Goal: Book appointment/travel/reservation

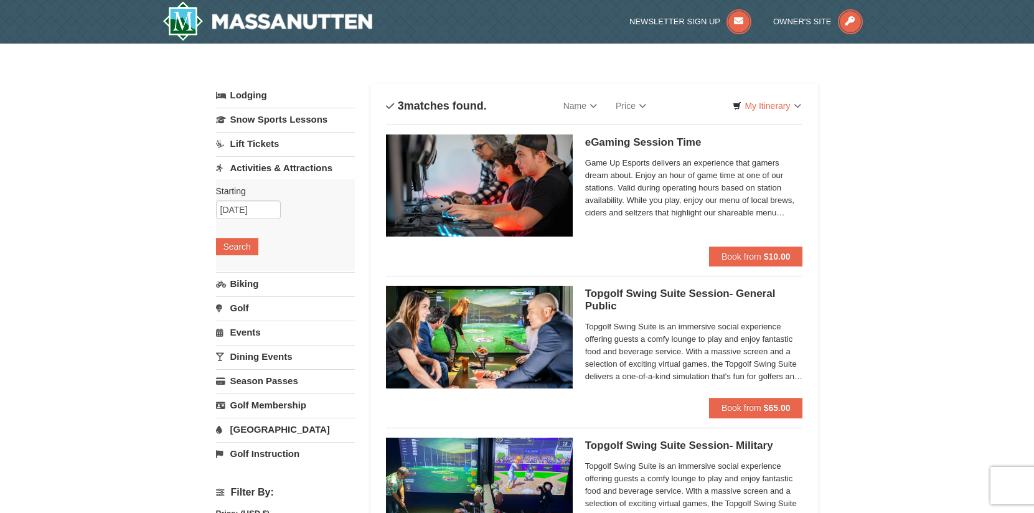
click at [262, 431] on link "[GEOGRAPHIC_DATA]" at bounding box center [285, 429] width 139 height 23
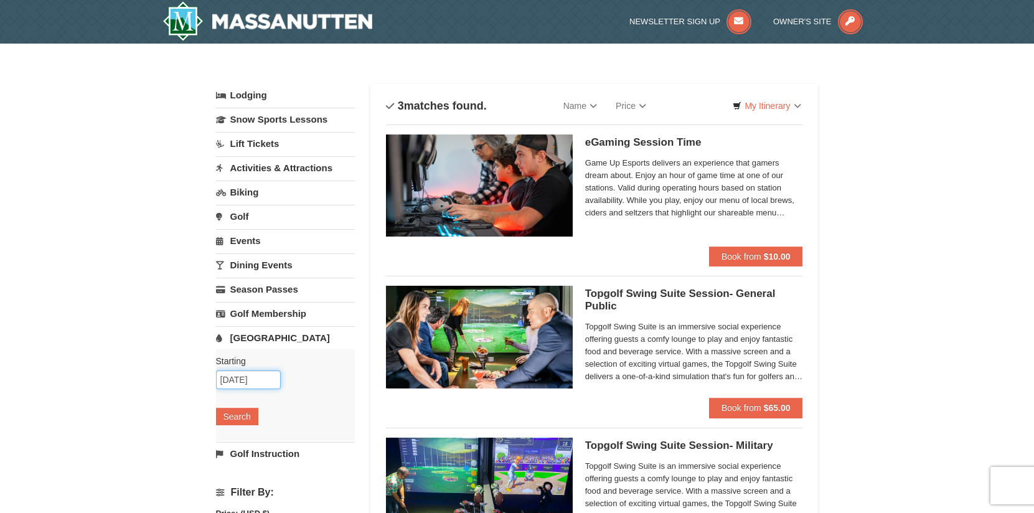
click at [273, 383] on input "[DATE]" at bounding box center [248, 379] width 65 height 19
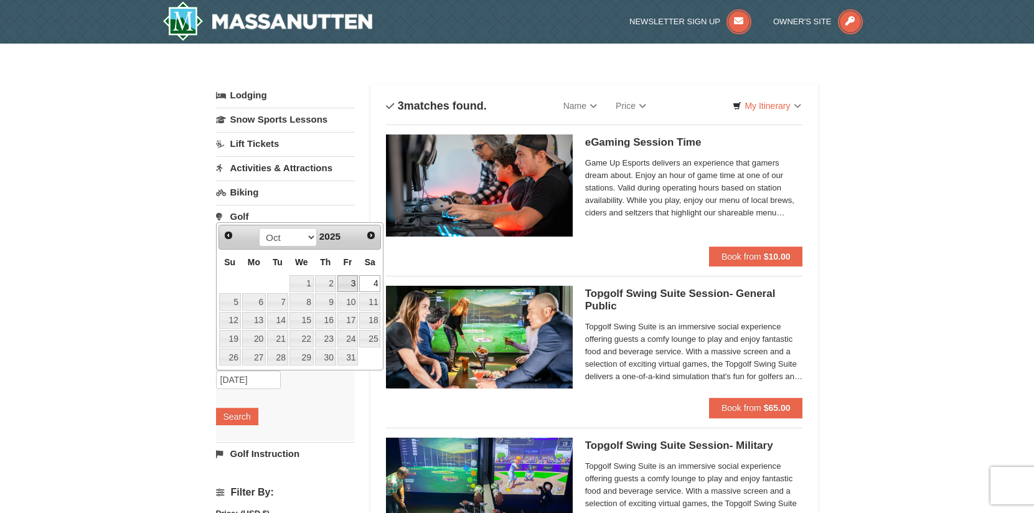
click at [348, 281] on link "3" at bounding box center [347, 283] width 21 height 17
type input "[DATE]"
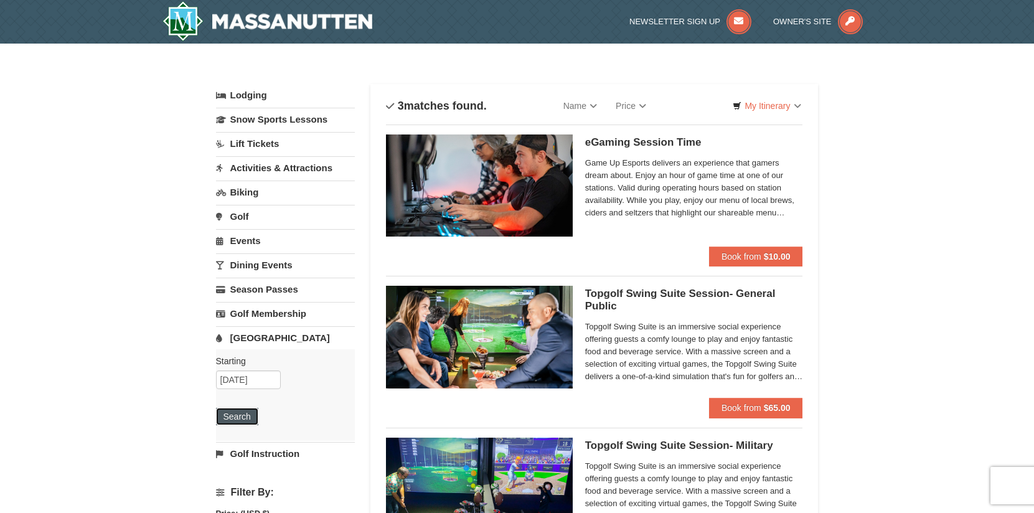
click at [222, 412] on button "Search" at bounding box center [237, 416] width 42 height 17
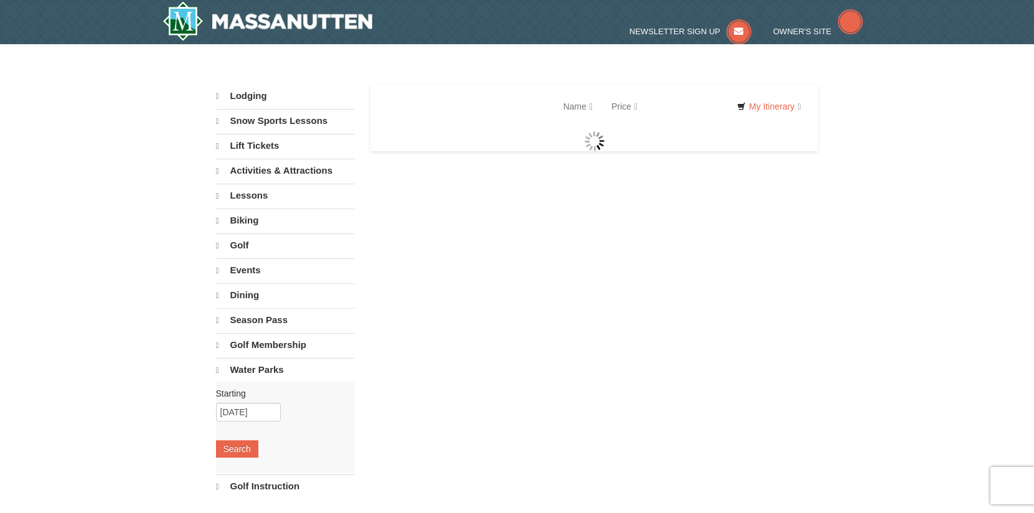
select select "9"
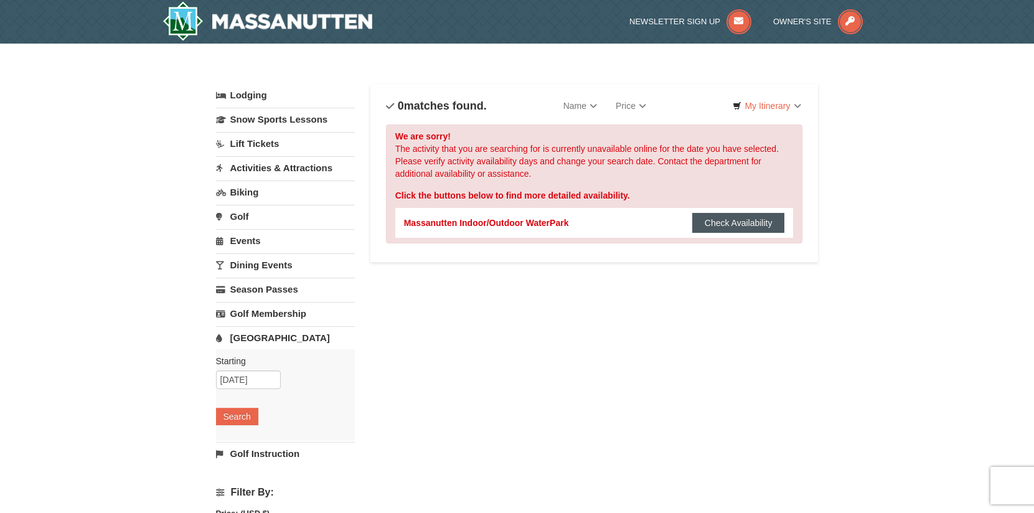
click at [726, 223] on button "Check Availability" at bounding box center [738, 223] width 93 height 20
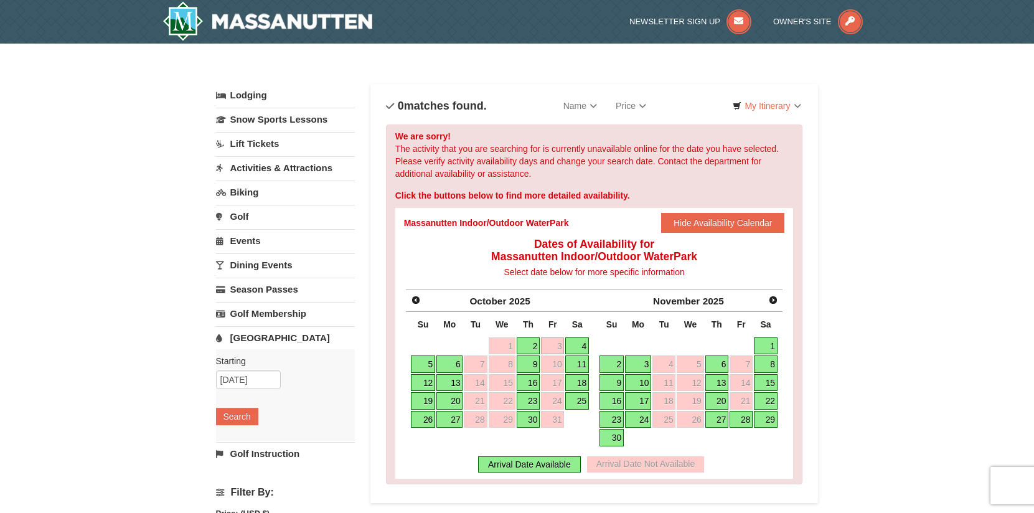
click at [575, 342] on link "4" at bounding box center [577, 345] width 24 height 17
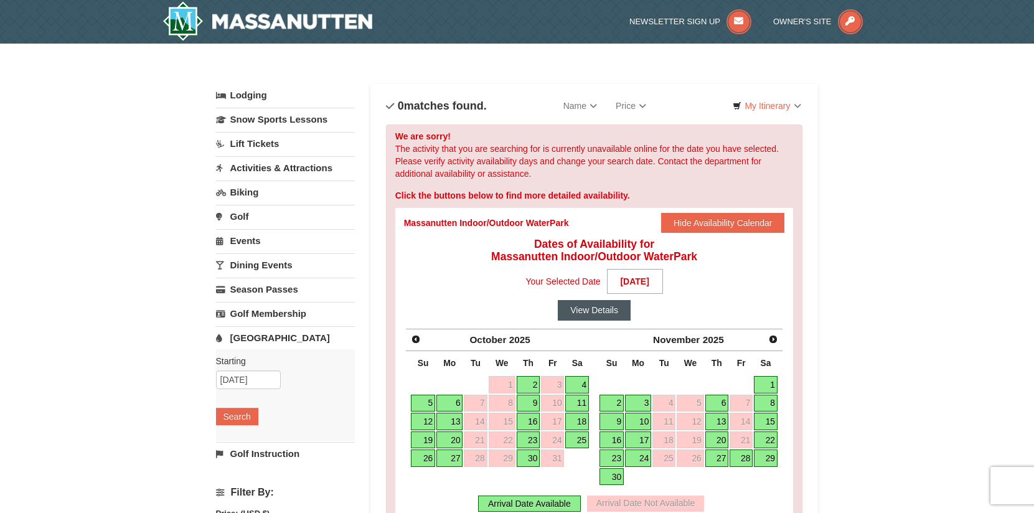
click at [609, 305] on button "View Details" at bounding box center [594, 310] width 73 height 20
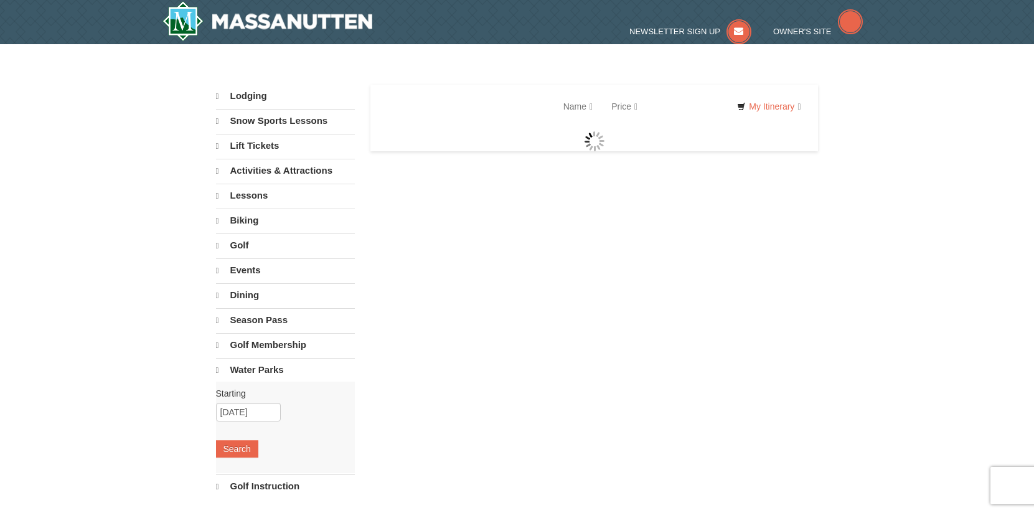
select select "9"
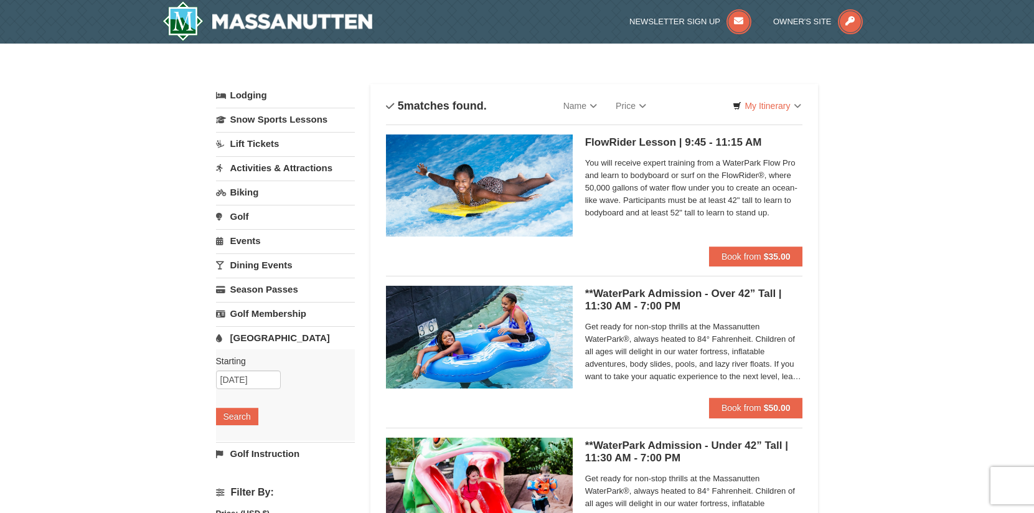
click at [247, 269] on link "Dining Events" at bounding box center [285, 264] width 139 height 23
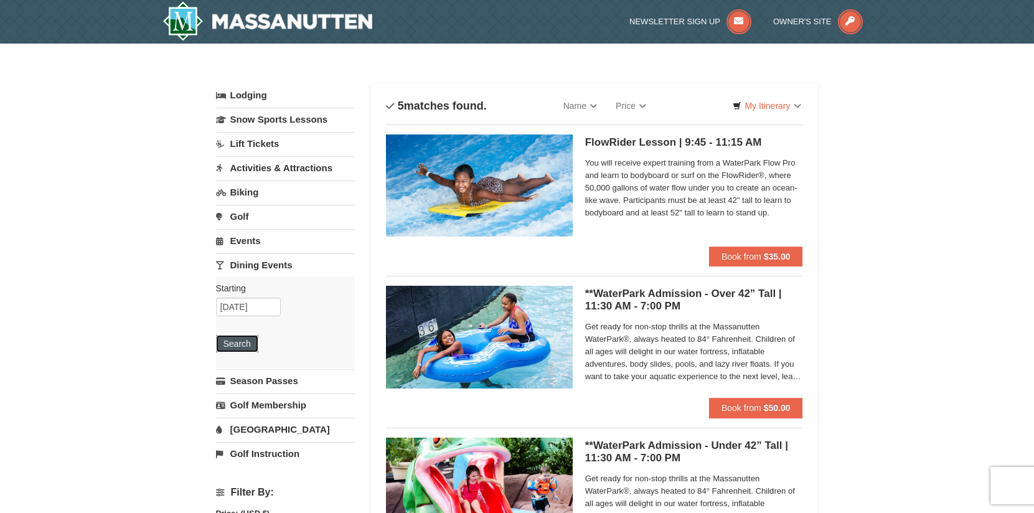
click at [241, 346] on button "Search" at bounding box center [237, 343] width 42 height 17
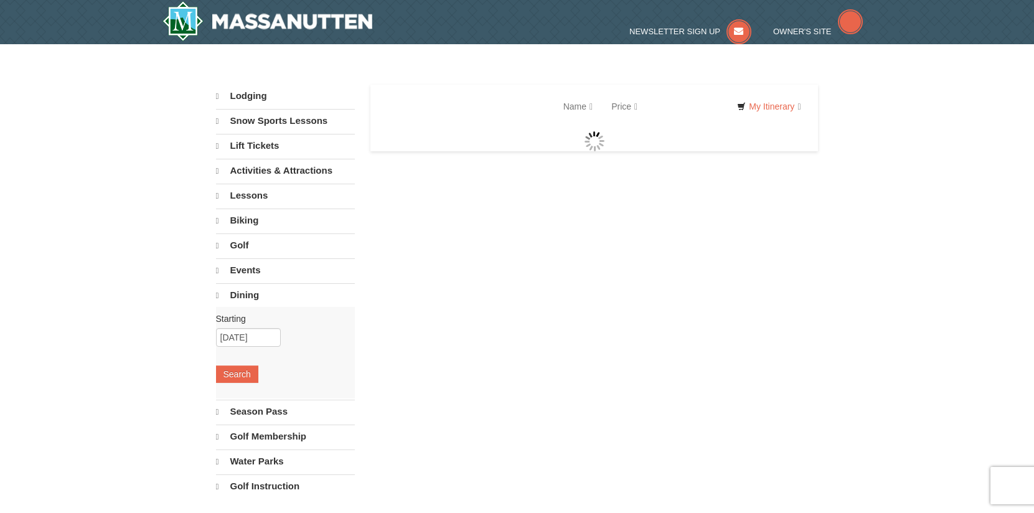
select select "9"
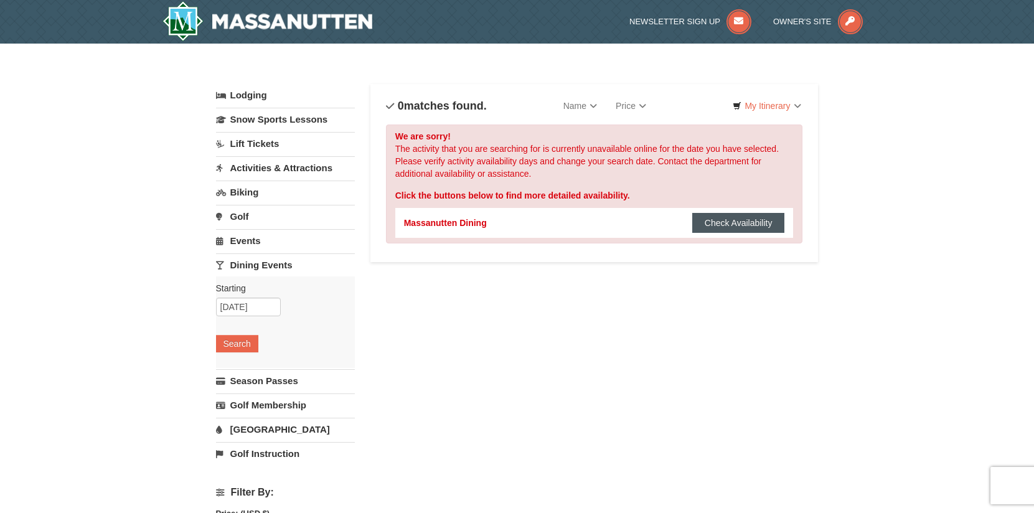
click at [730, 223] on button "Check Availability" at bounding box center [738, 223] width 93 height 20
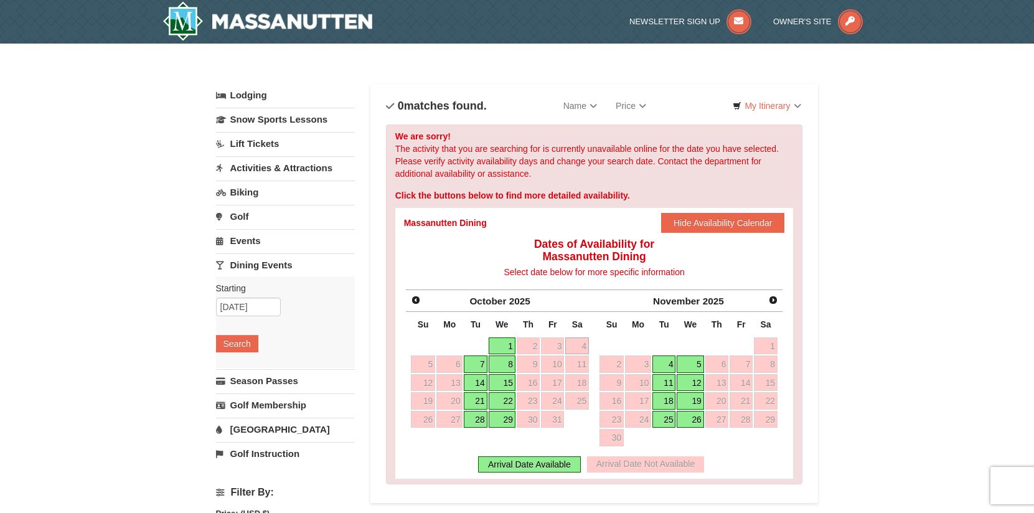
click at [573, 343] on link "4" at bounding box center [577, 345] width 24 height 17
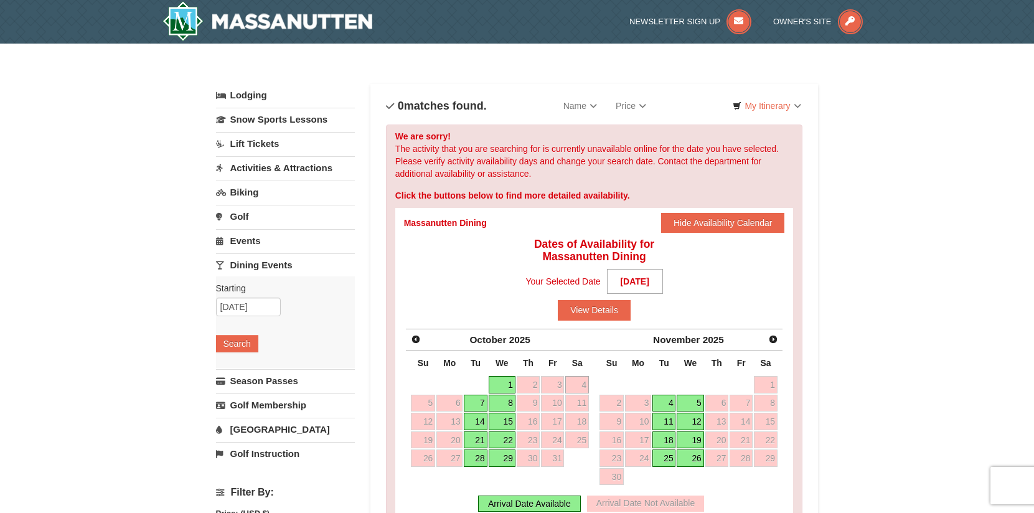
click at [241, 194] on link "Biking" at bounding box center [285, 191] width 139 height 23
click at [244, 267] on button "Search" at bounding box center [237, 270] width 42 height 17
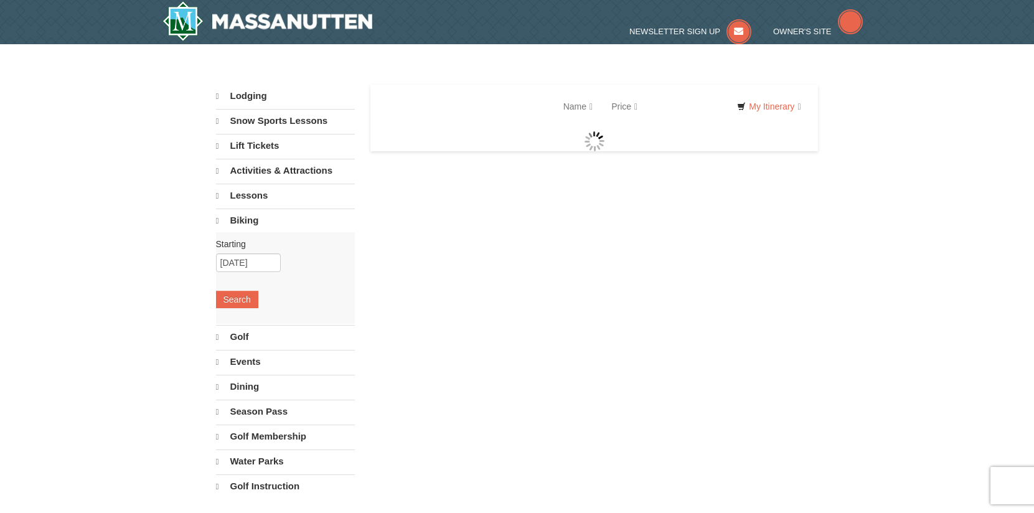
select select "9"
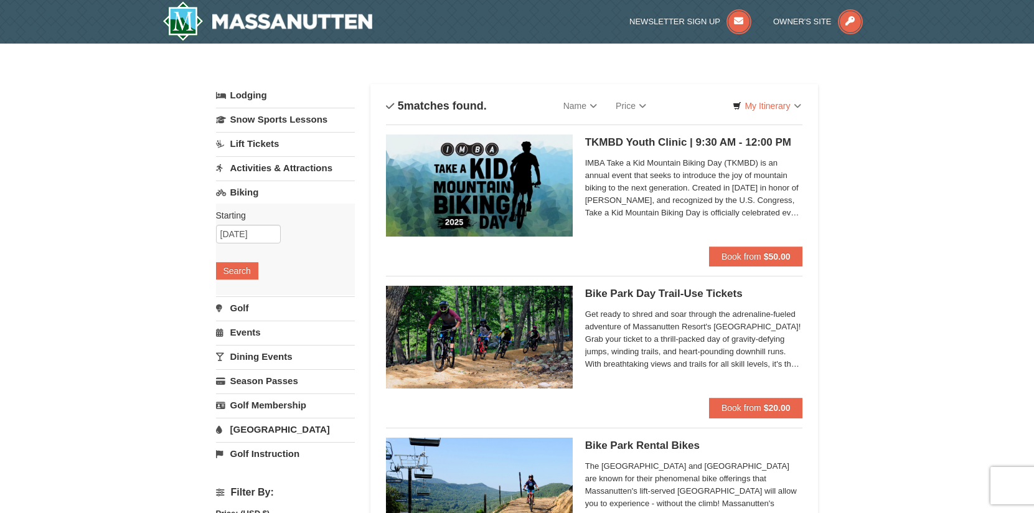
click at [276, 171] on link "Activities & Attractions" at bounding box center [285, 167] width 139 height 23
click at [240, 244] on button "Search" at bounding box center [237, 246] width 42 height 17
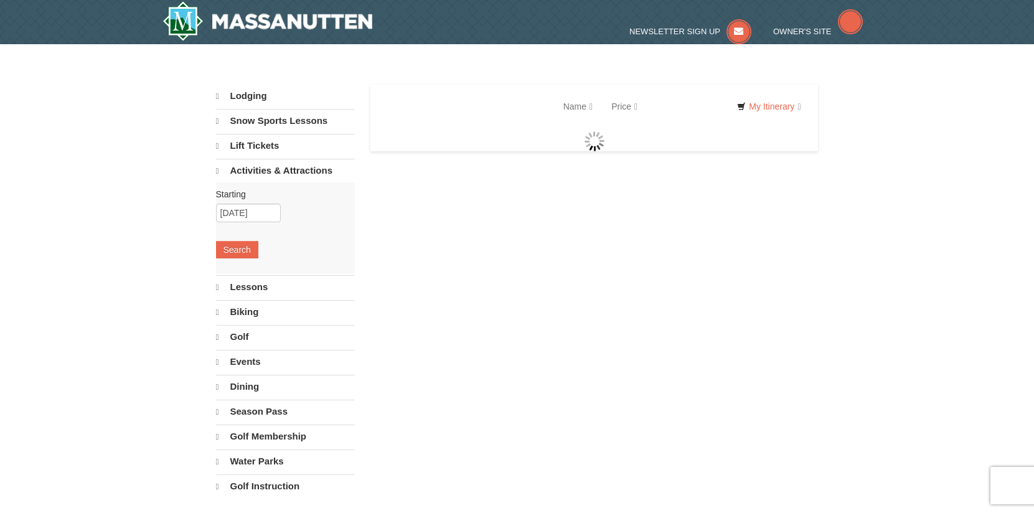
select select "9"
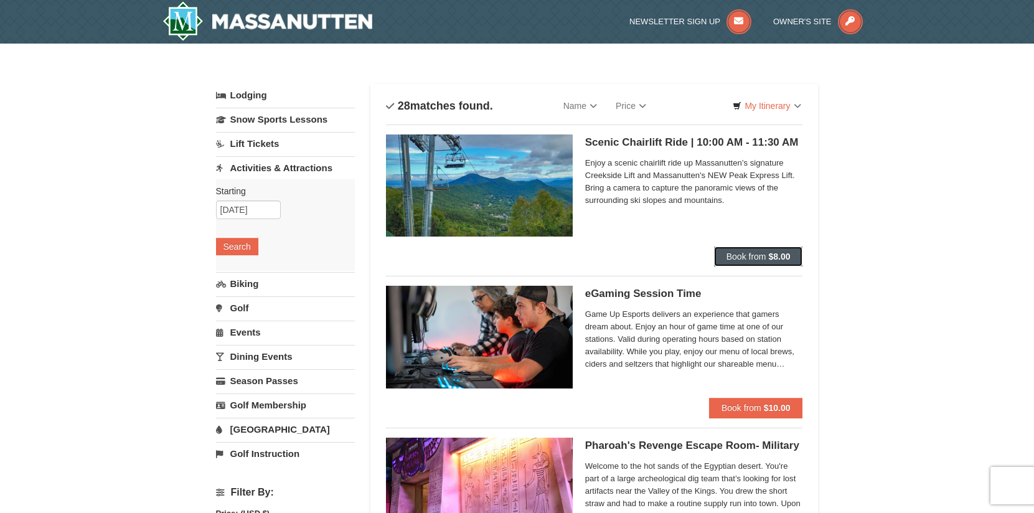
click at [778, 256] on strong "$8.00" at bounding box center [779, 256] width 22 height 10
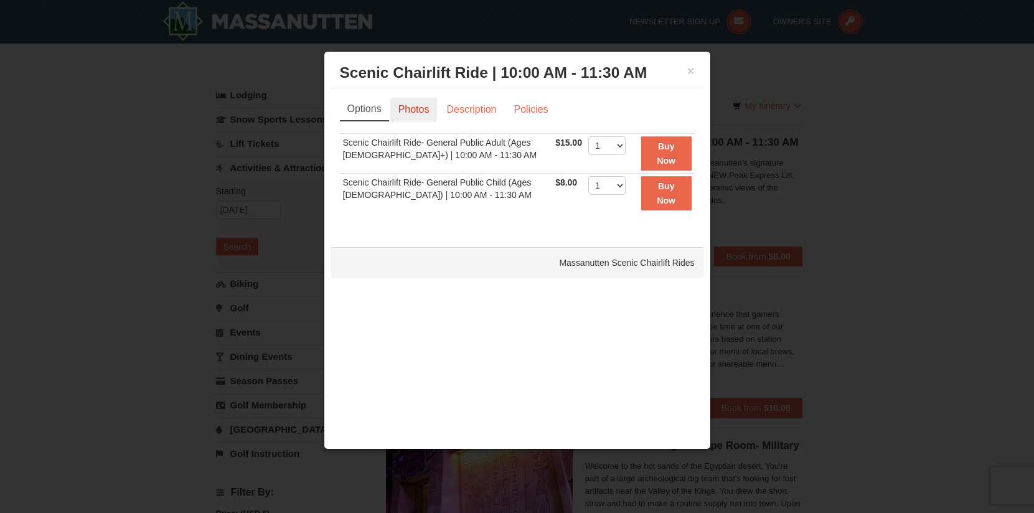
click at [414, 110] on link "Photos" at bounding box center [413, 110] width 47 height 24
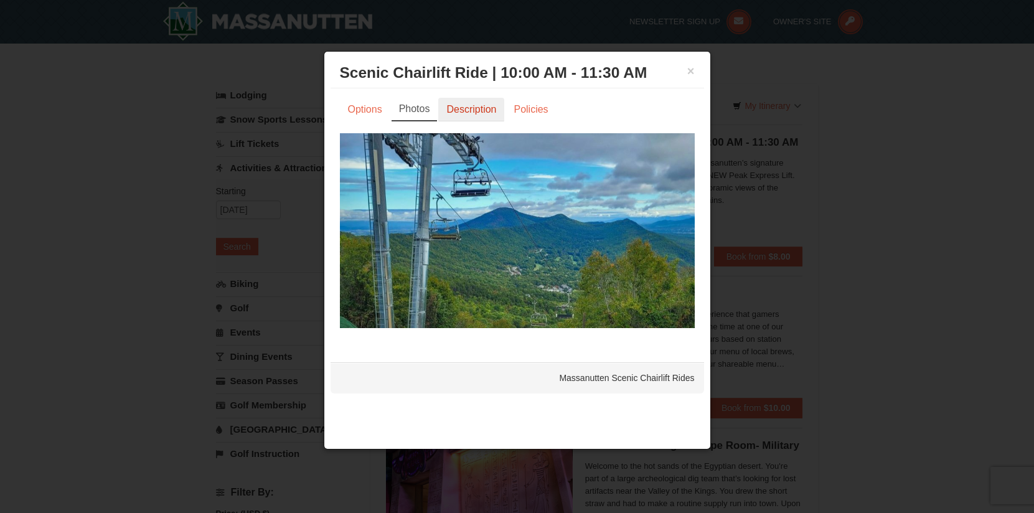
click at [471, 109] on link "Description" at bounding box center [471, 110] width 66 height 24
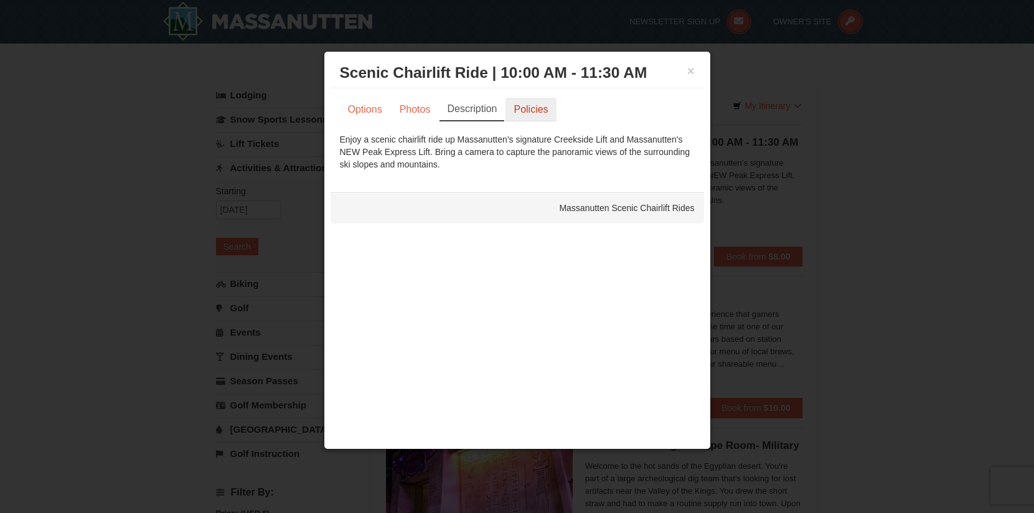
click at [529, 112] on link "Policies" at bounding box center [530, 110] width 50 height 24
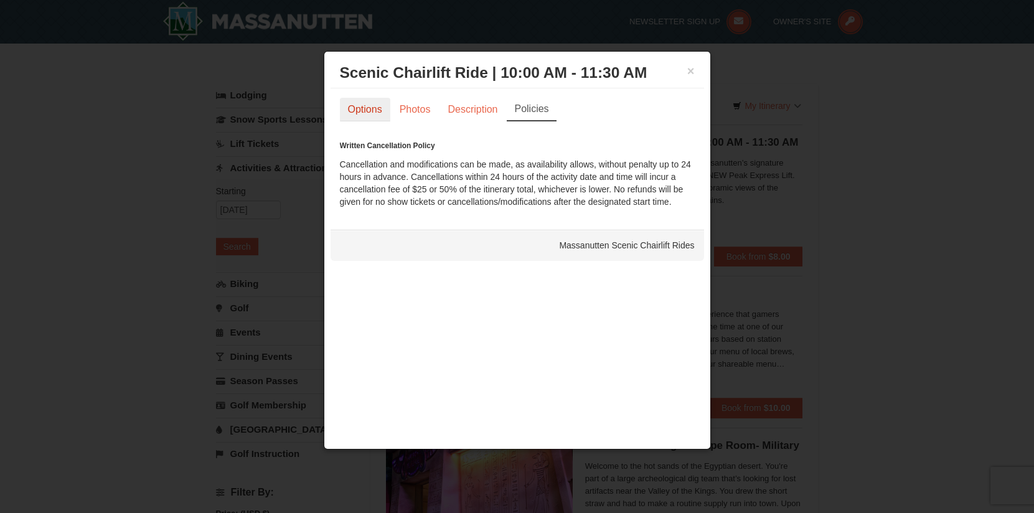
click at [378, 107] on link "Options" at bounding box center [365, 110] width 50 height 24
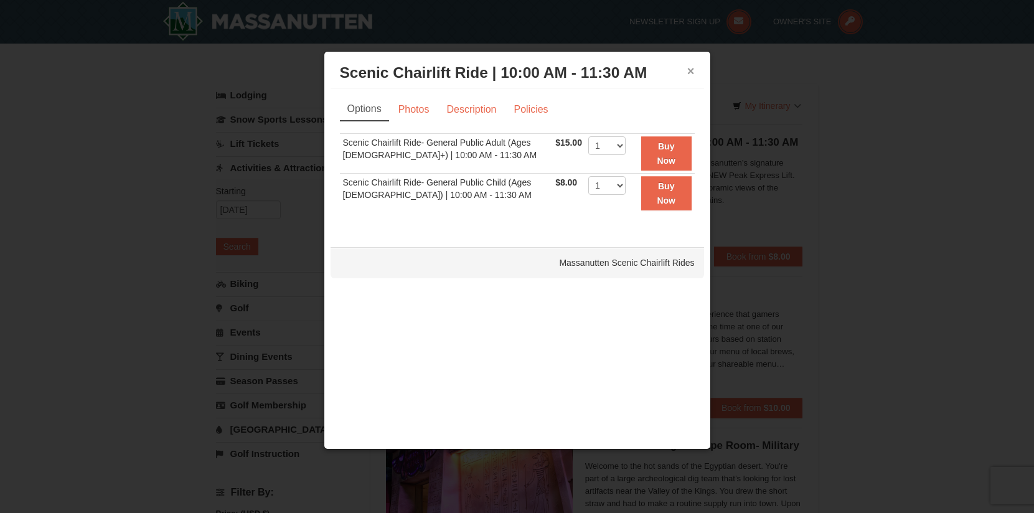
click at [687, 70] on button "×" at bounding box center [690, 71] width 7 height 12
